Goal: Transaction & Acquisition: Download file/media

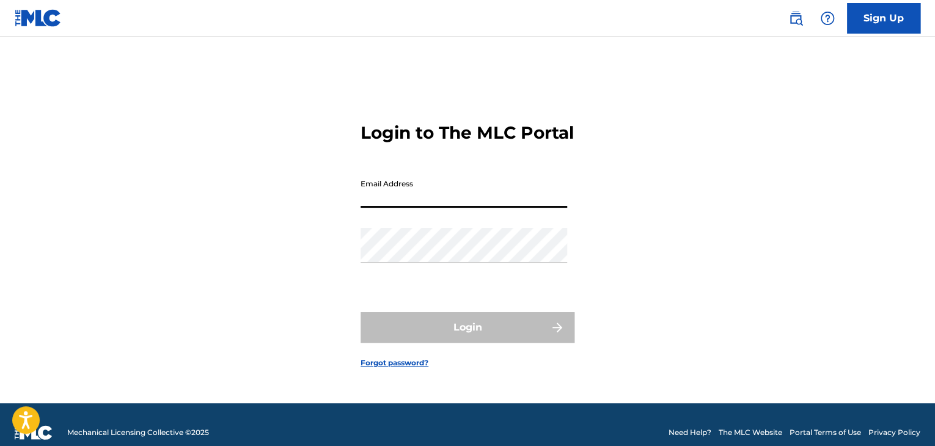
type input "[EMAIL_ADDRESS][DOMAIN_NAME]"
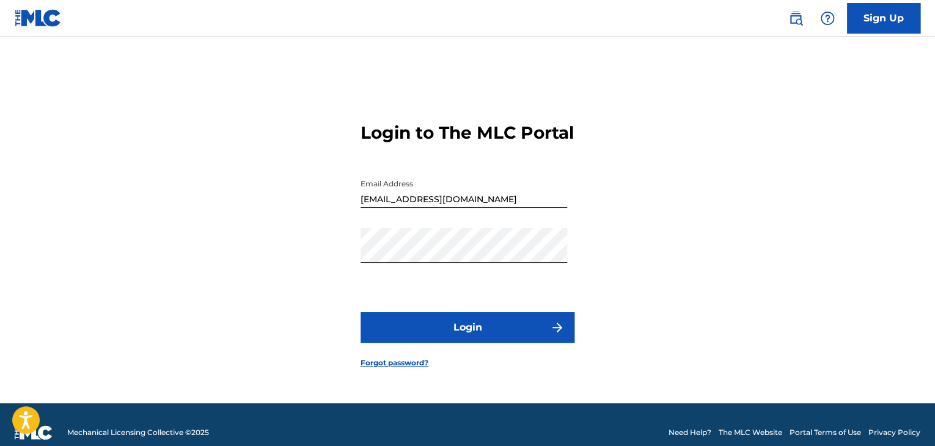
click at [505, 343] on button "Login" at bounding box center [467, 327] width 214 height 31
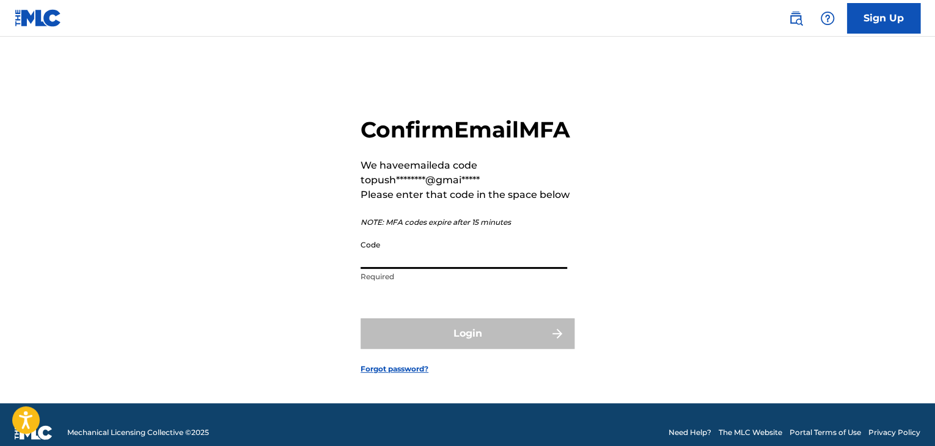
click at [397, 262] on input "Code" at bounding box center [463, 251] width 206 height 35
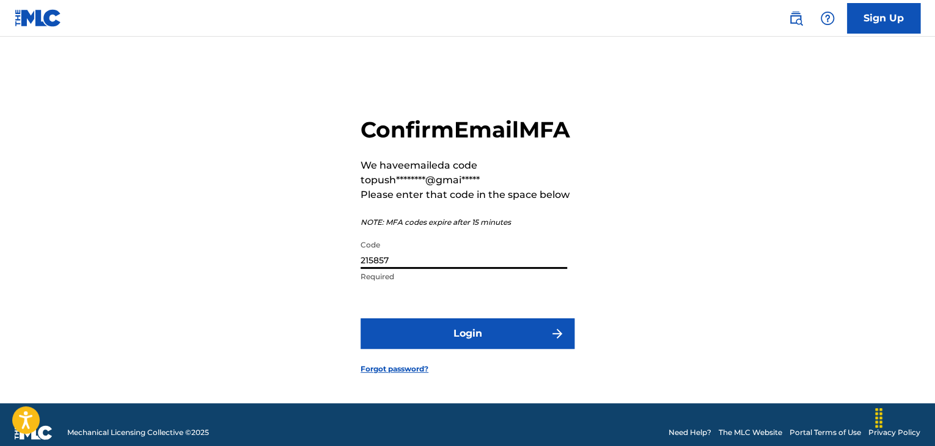
type input "215857"
click at [450, 349] on button "Login" at bounding box center [467, 333] width 214 height 31
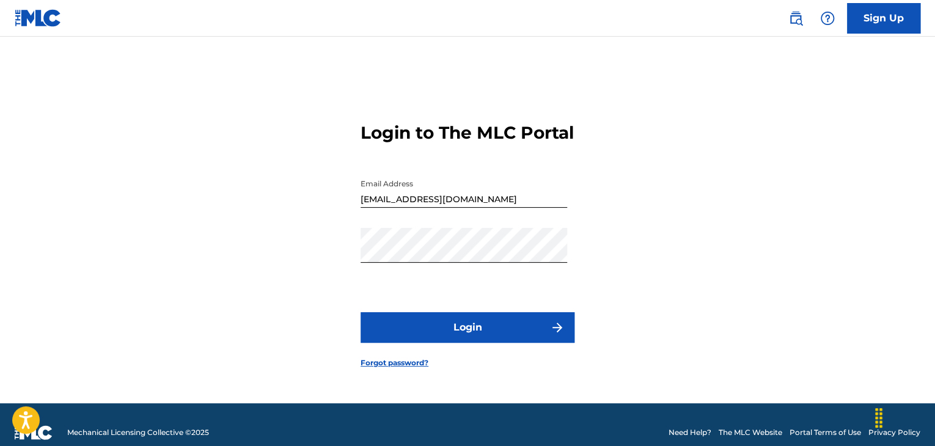
click at [454, 337] on button "Login" at bounding box center [467, 327] width 214 height 31
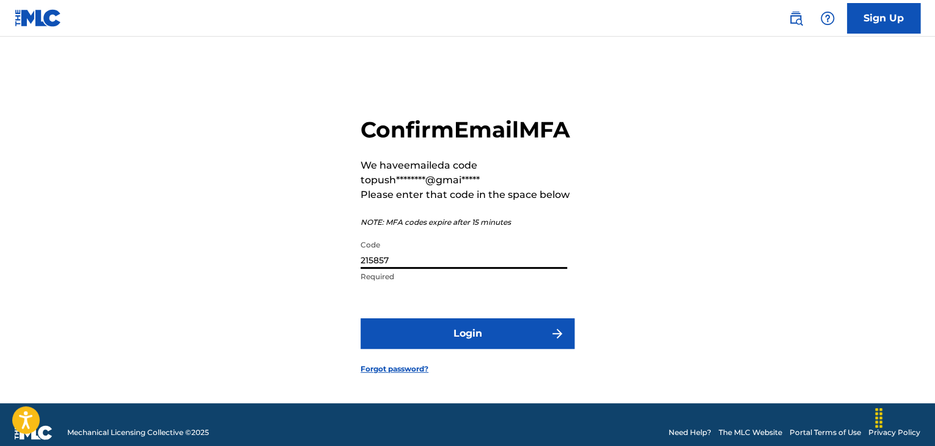
click at [470, 269] on input "215857" at bounding box center [463, 251] width 206 height 35
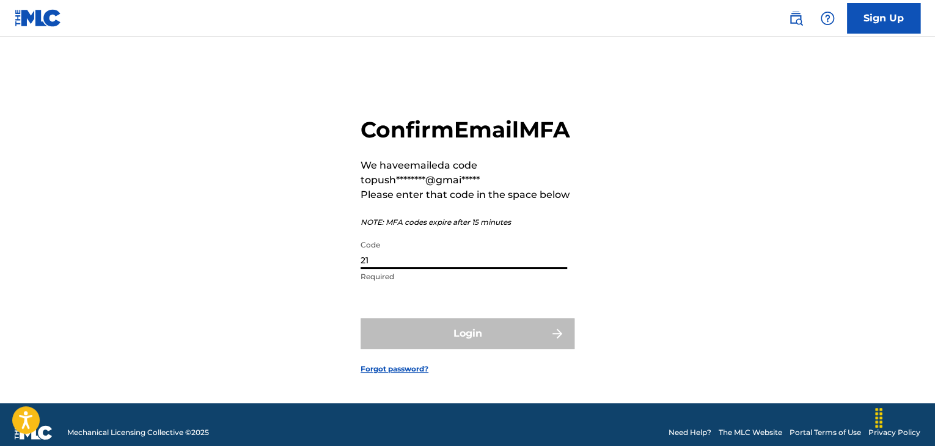
type input "2"
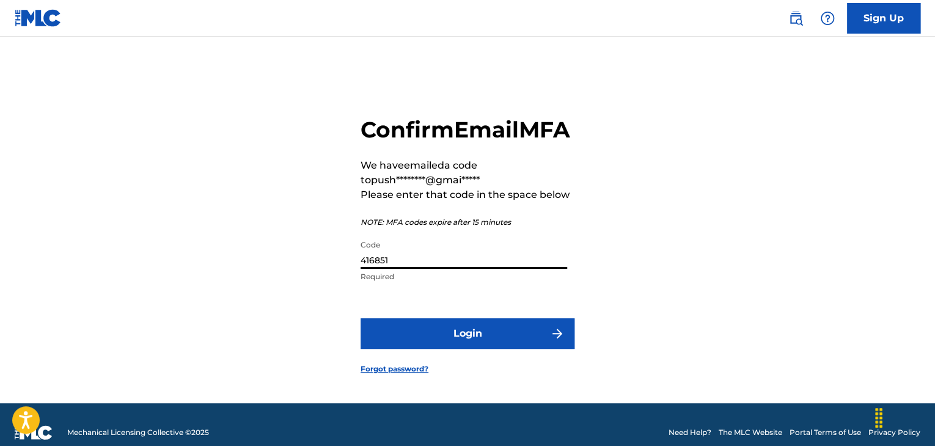
type input "416851"
click at [499, 349] on button "Login" at bounding box center [467, 333] width 214 height 31
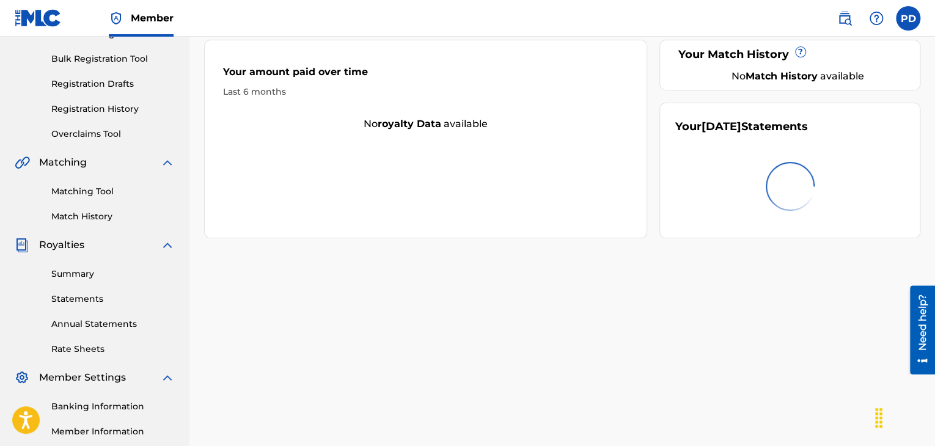
scroll to position [192, 0]
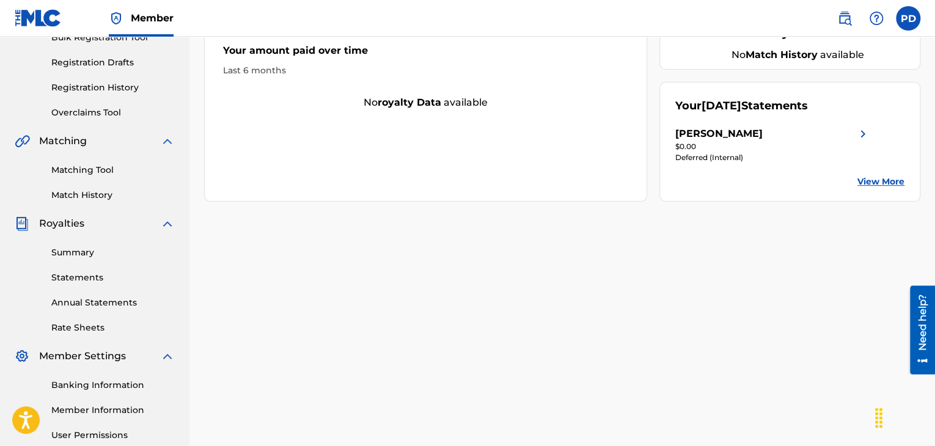
click at [125, 279] on link "Statements" at bounding box center [112, 277] width 123 height 13
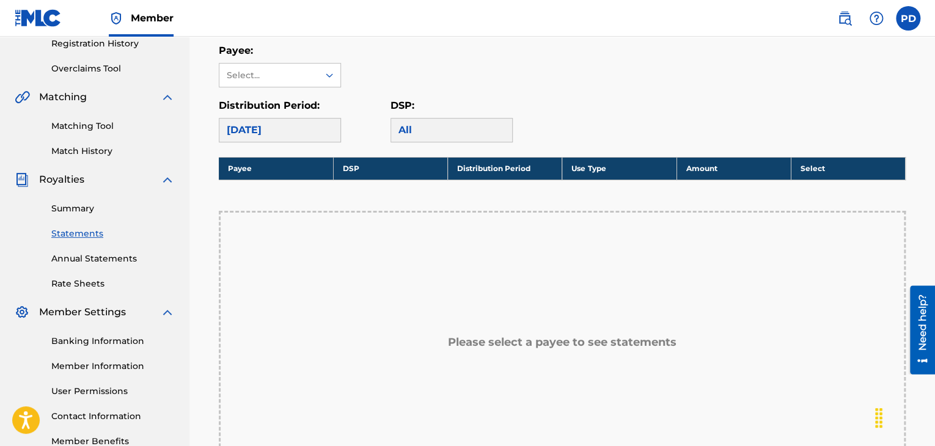
scroll to position [237, 0]
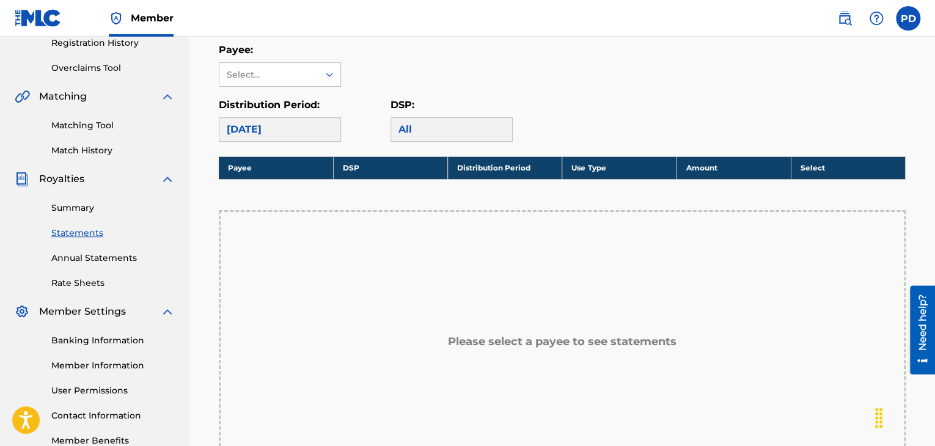
click at [326, 130] on div "[DATE]" at bounding box center [280, 129] width 122 height 24
click at [312, 64] on div "Select..." at bounding box center [268, 74] width 99 height 23
click at [309, 97] on div "[PERSON_NAME]" at bounding box center [279, 102] width 121 height 31
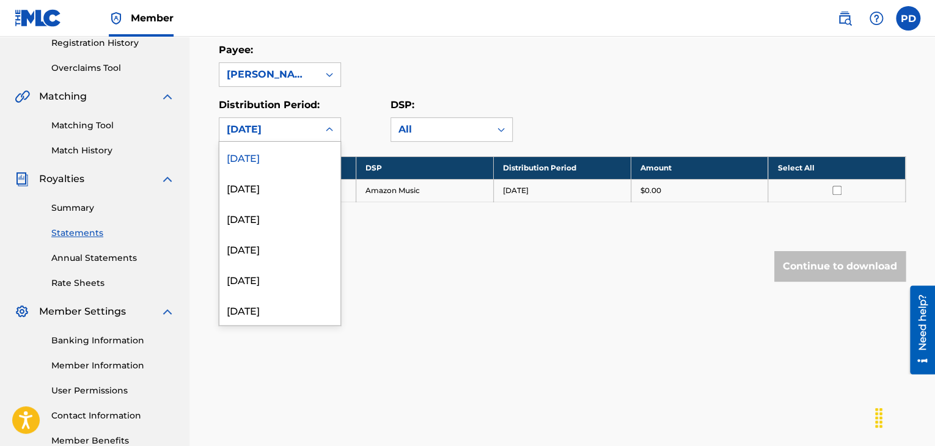
click at [327, 130] on icon at bounding box center [329, 129] width 12 height 12
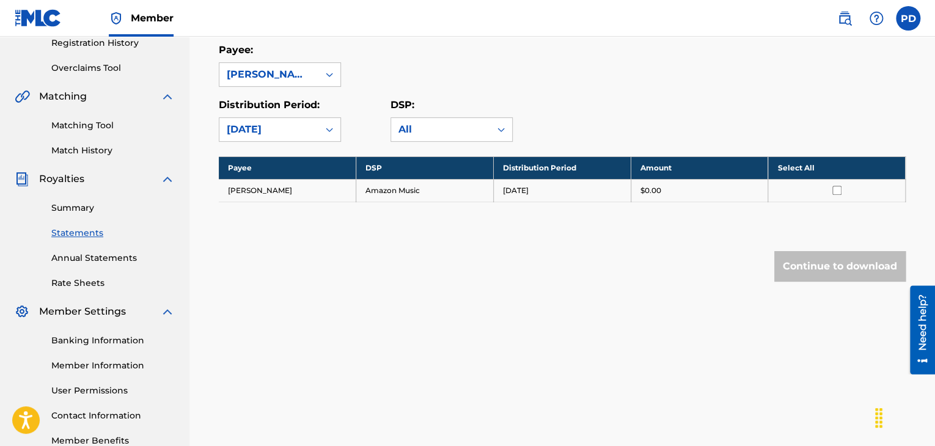
click at [419, 79] on div "Payee: [PERSON_NAME]" at bounding box center [562, 65] width 687 height 44
click at [840, 192] on input "checkbox" at bounding box center [836, 190] width 9 height 9
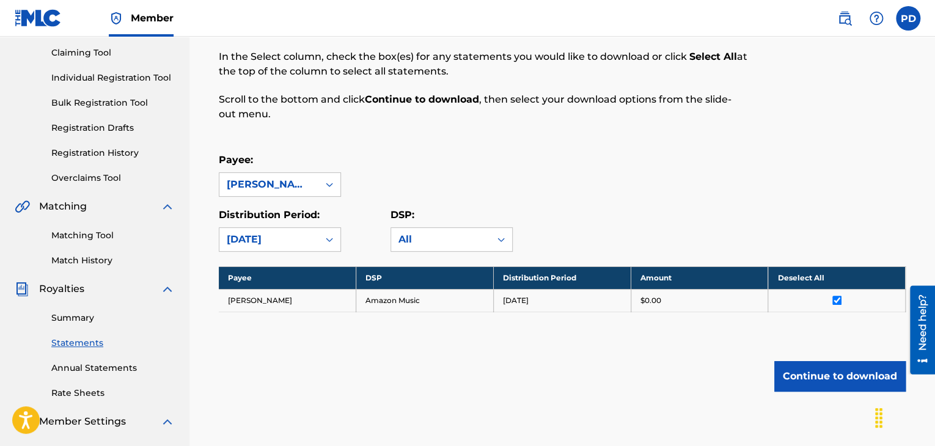
scroll to position [115, 0]
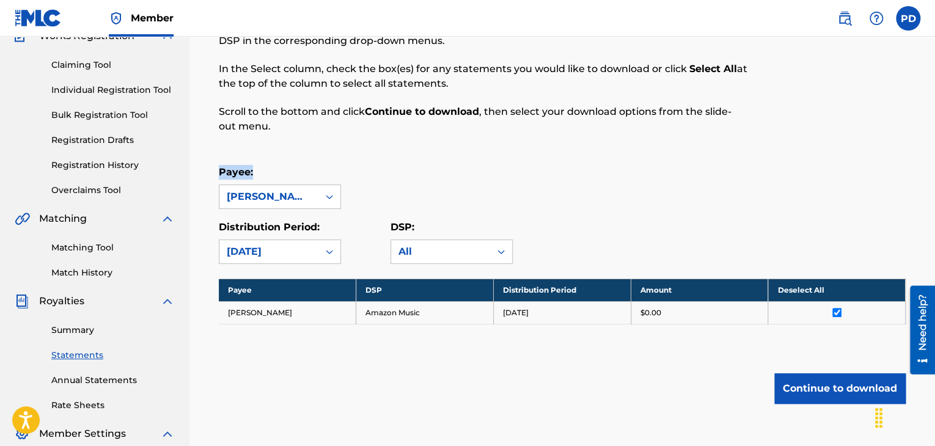
drag, startPoint x: 921, startPoint y: 181, endPoint x: 924, endPoint y: 86, distance: 95.9
click at [924, 86] on div "Royalty Statements Select your desired payee from the Payee drop-down menu. The…" at bounding box center [561, 268] width 745 height 632
click at [699, 133] on p "Scroll to the bottom and click Continue to download , then select your download…" at bounding box center [483, 118] width 528 height 29
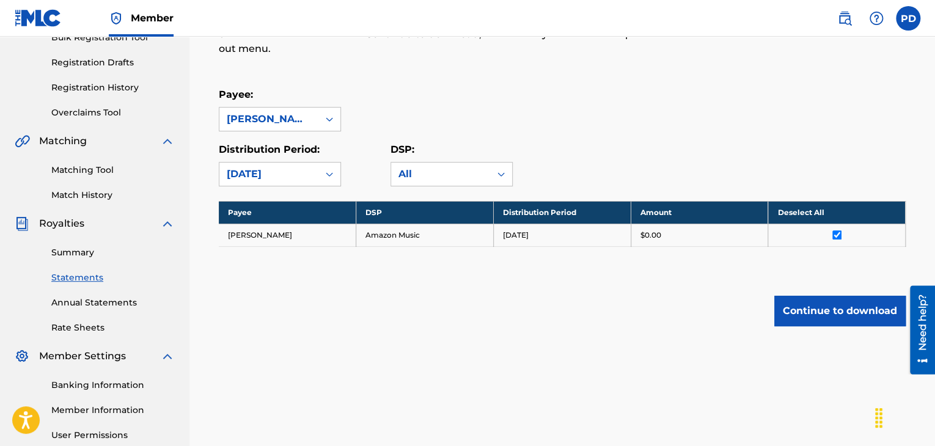
scroll to position [195, 0]
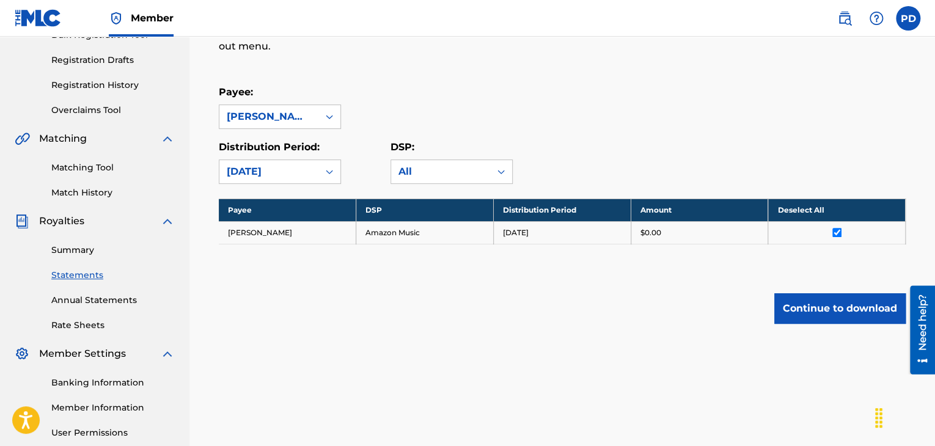
click at [98, 299] on link "Annual Statements" at bounding box center [112, 300] width 123 height 13
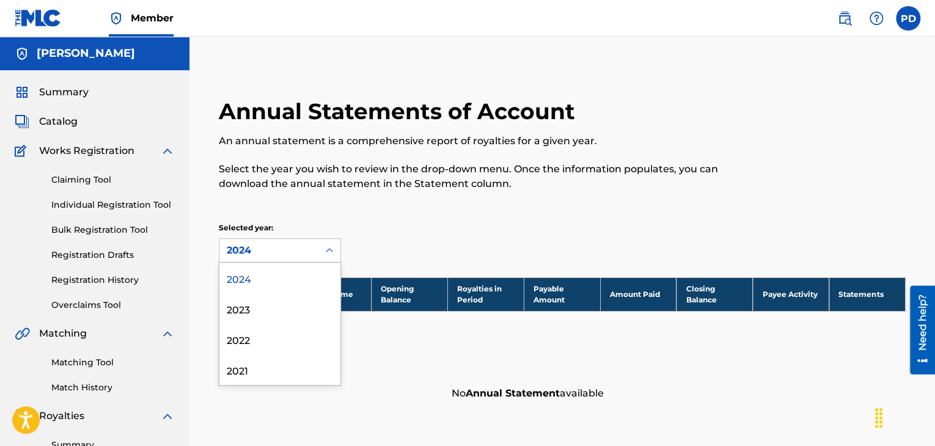
click at [314, 251] on div "2024" at bounding box center [268, 250] width 99 height 23
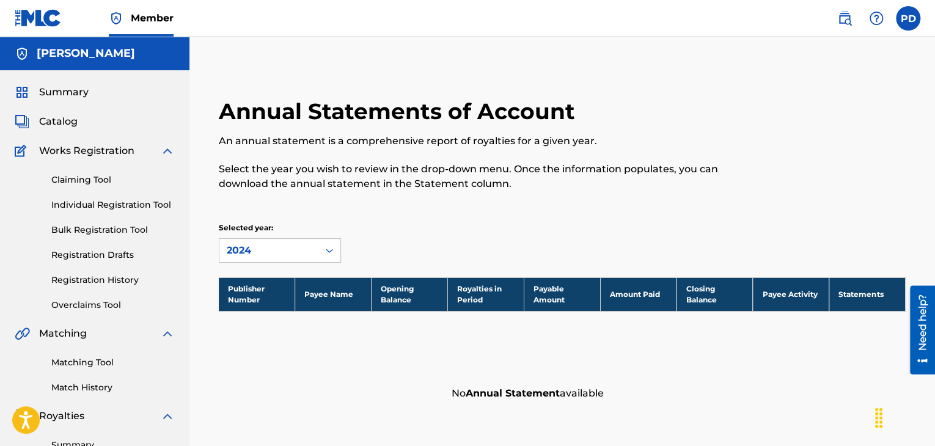
click at [373, 162] on p "Select the year you wish to review in the drop-down menu. Once the information …" at bounding box center [483, 176] width 528 height 29
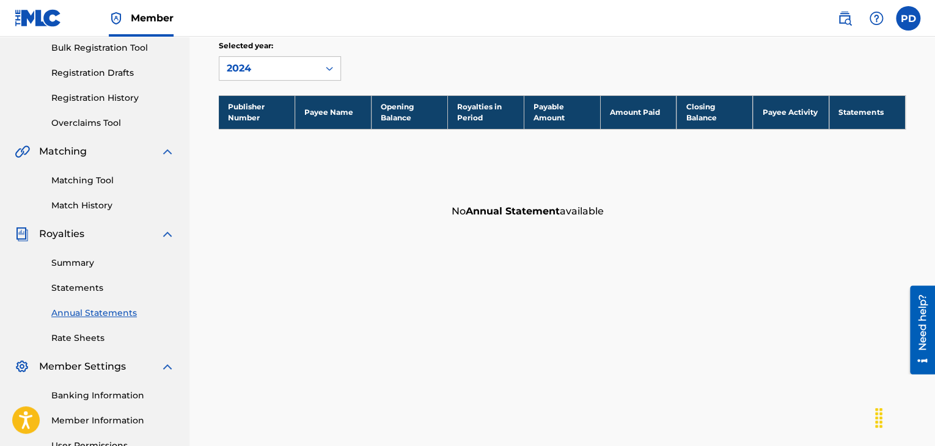
scroll to position [181, 0]
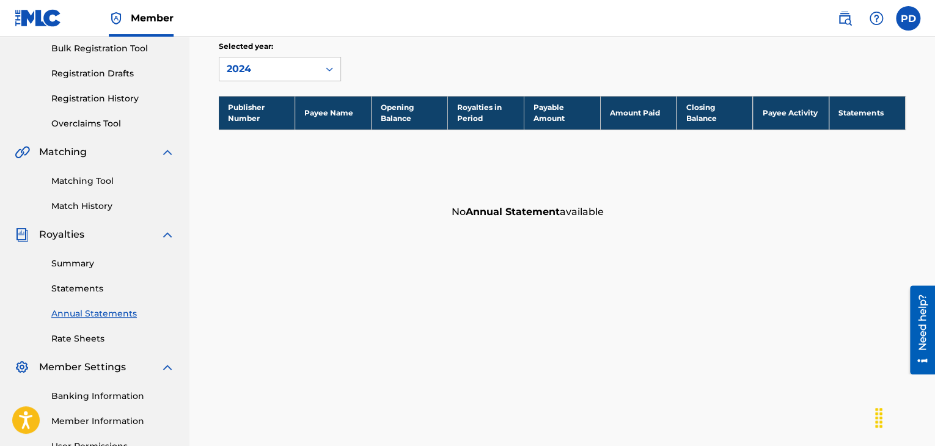
click at [90, 338] on link "Rate Sheets" at bounding box center [112, 338] width 123 height 13
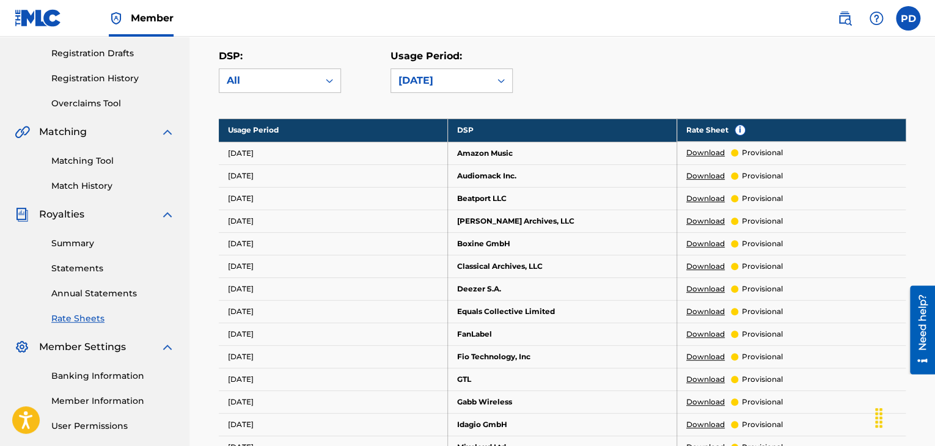
scroll to position [200, 0]
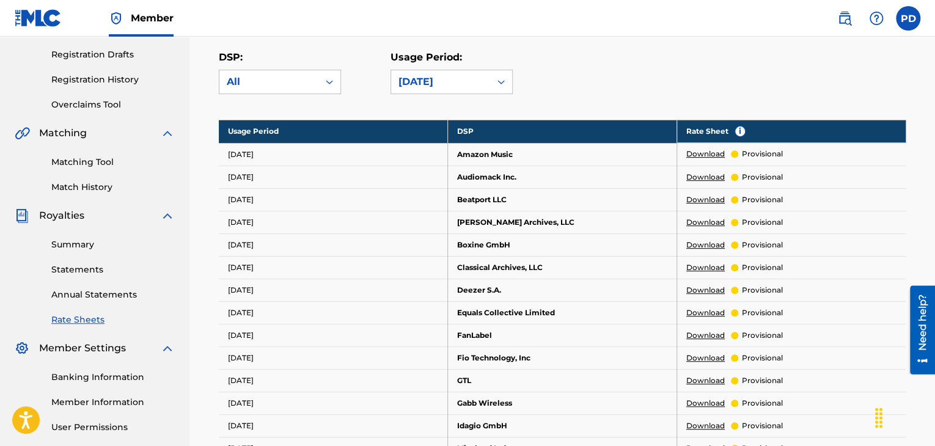
click at [697, 150] on link "Download" at bounding box center [705, 153] width 38 height 11
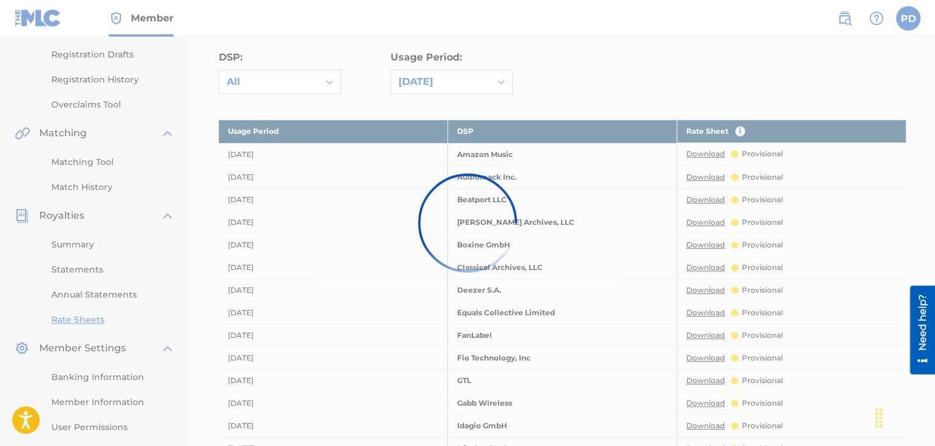
scroll to position [0, 0]
